Goal: Navigation & Orientation: Find specific page/section

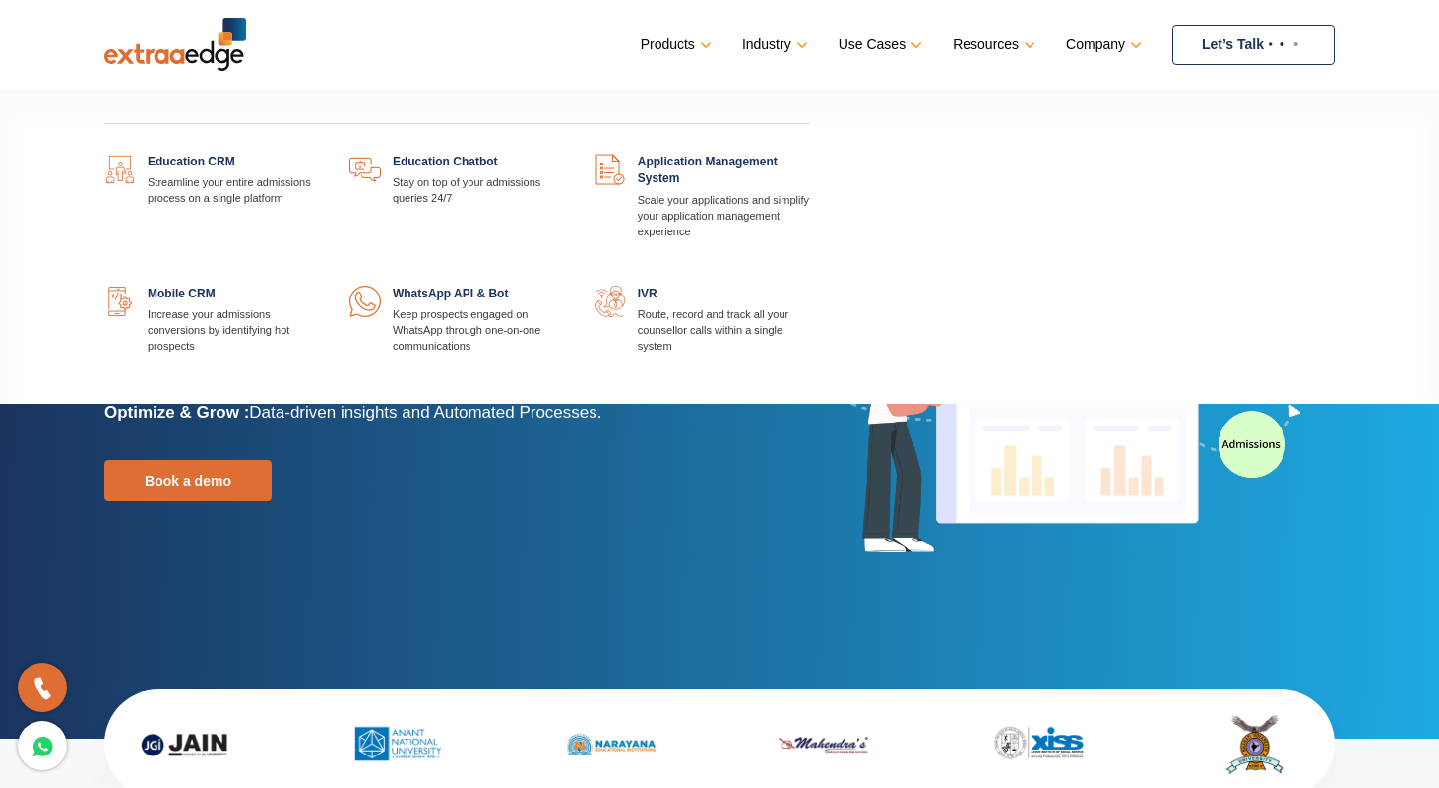
click at [320, 154] on link at bounding box center [320, 154] width 0 height 0
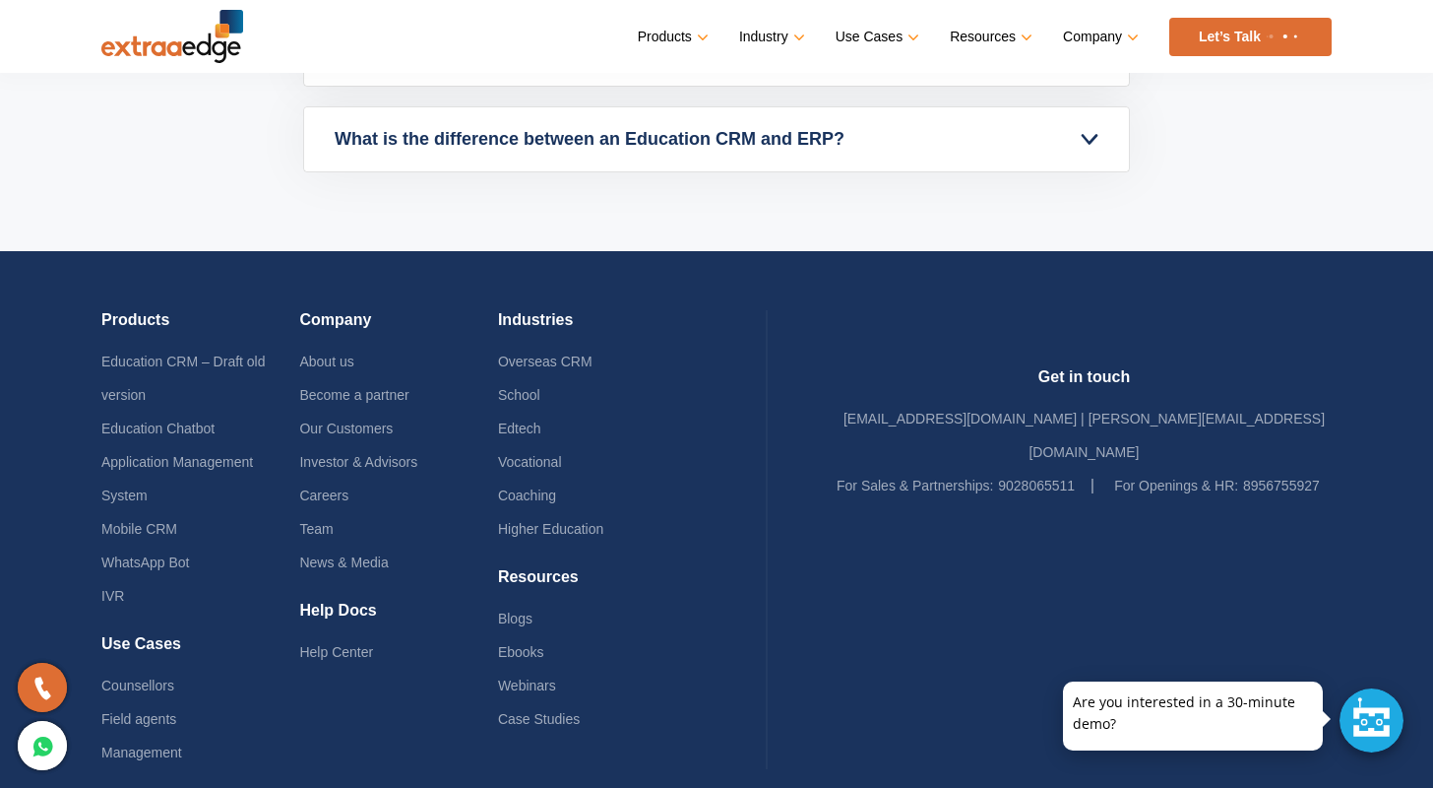
scroll to position [9322, 0]
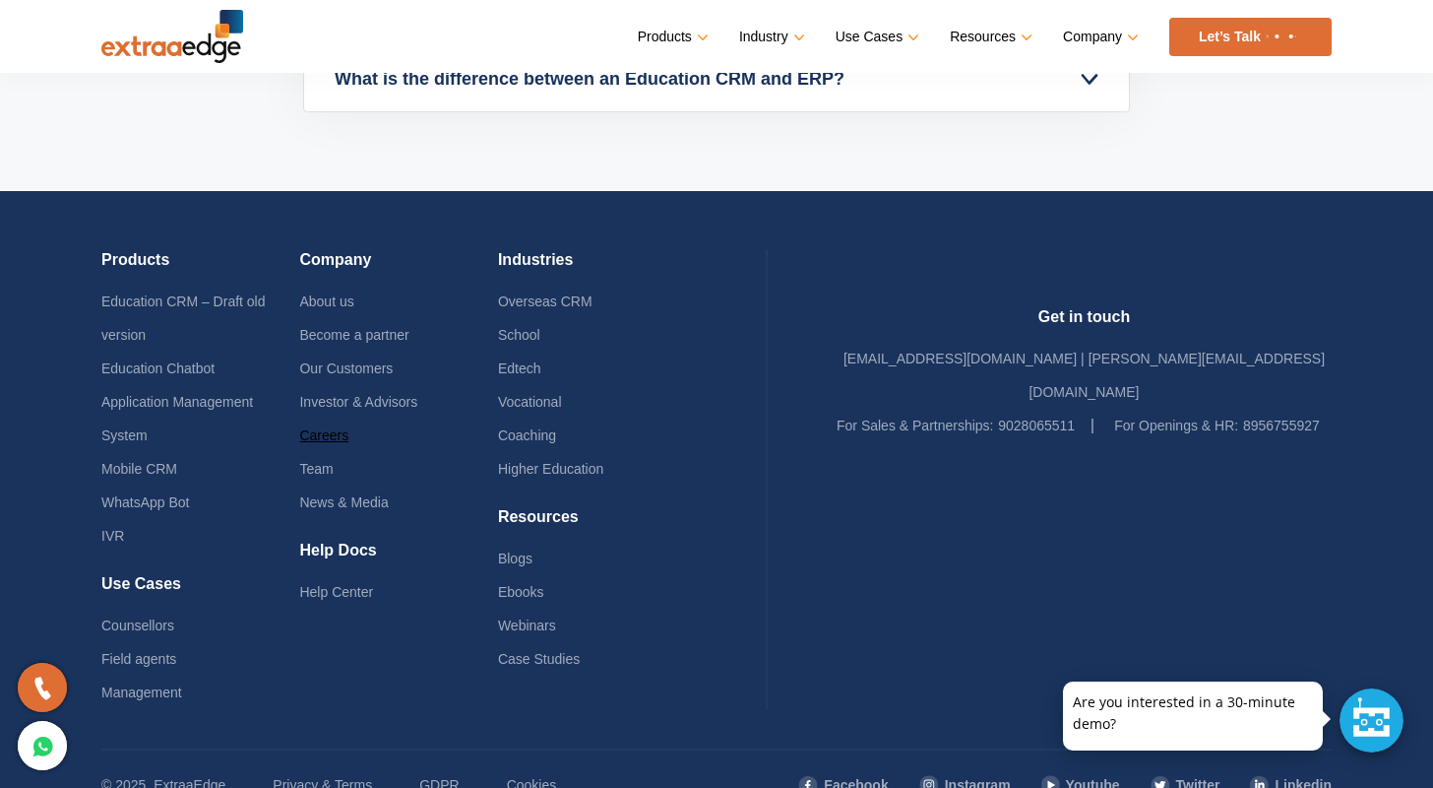
click at [348, 443] on link "Careers" at bounding box center [323, 435] width 49 height 16
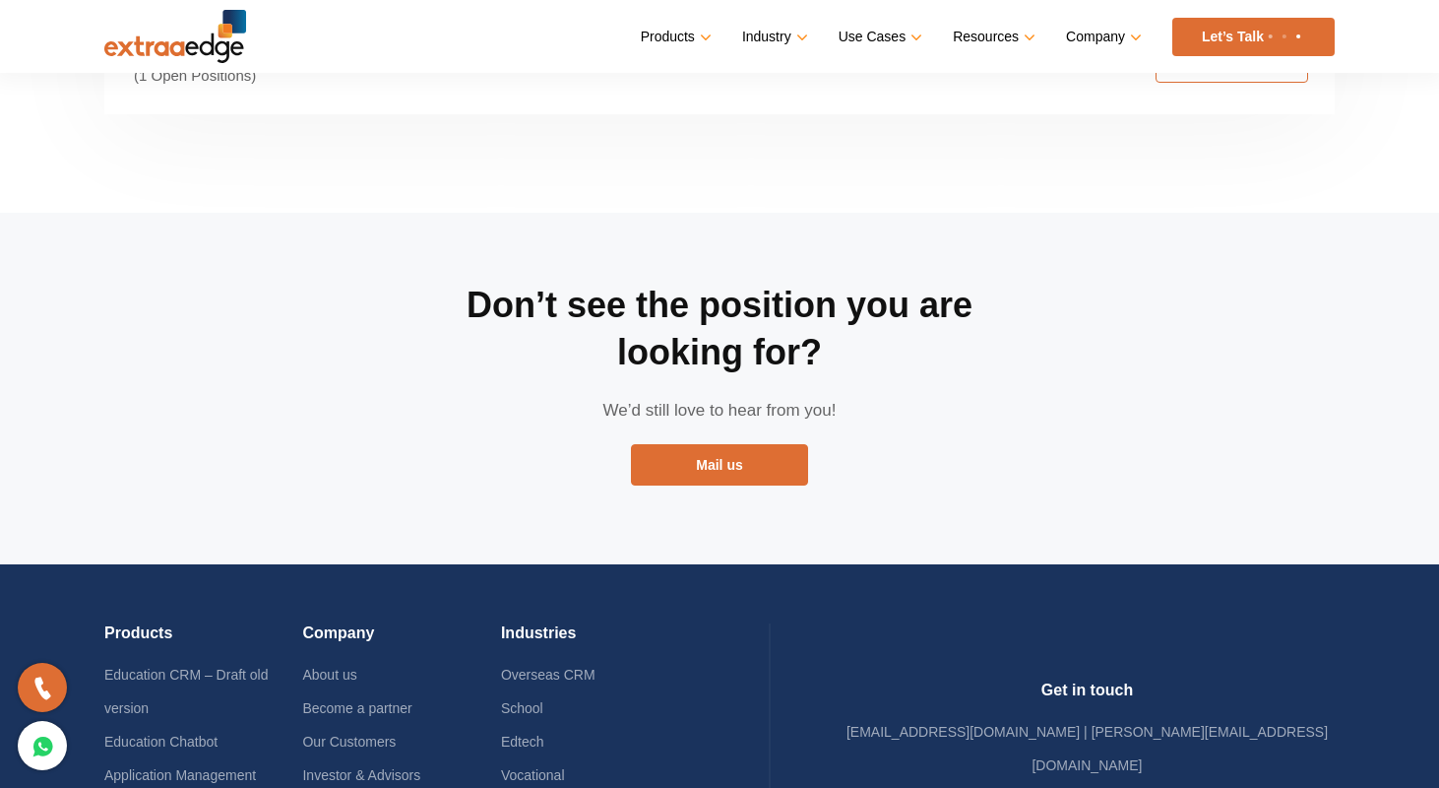
scroll to position [3667, 0]
